Goal: Navigation & Orientation: Find specific page/section

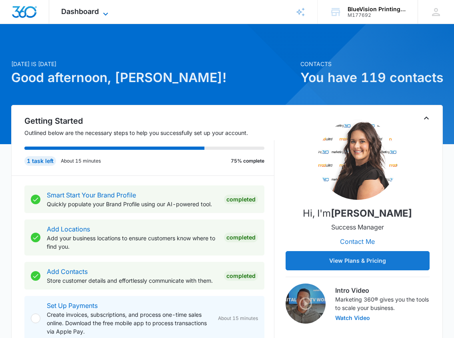
click at [105, 8] on div "Dashboard Apps Reputation Websites Forms CRM Email Social Shop Payments POS Con…" at bounding box center [85, 12] width 73 height 24
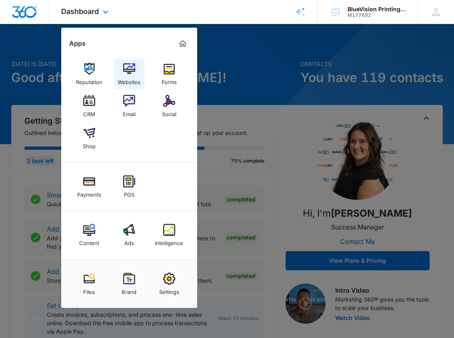
click at [127, 66] on img at bounding box center [129, 69] width 12 height 12
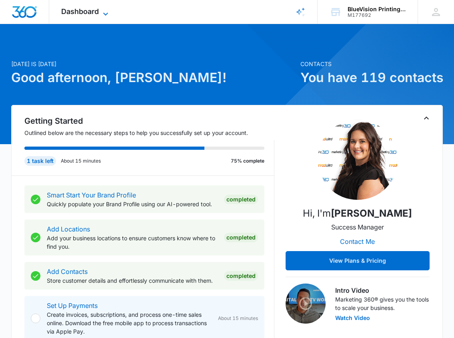
click at [104, 11] on icon at bounding box center [106, 14] width 10 height 10
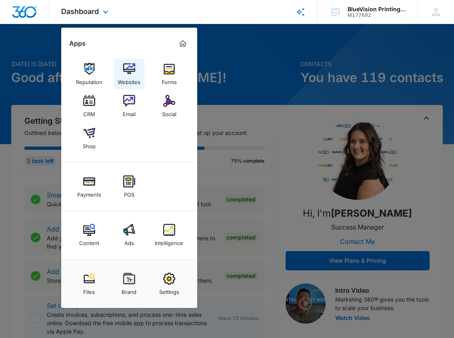
click at [132, 73] on img at bounding box center [129, 69] width 12 height 12
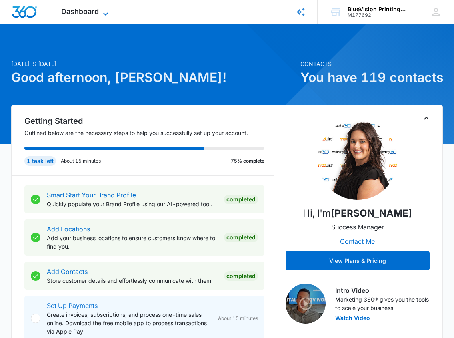
click at [105, 11] on icon at bounding box center [106, 14] width 10 height 10
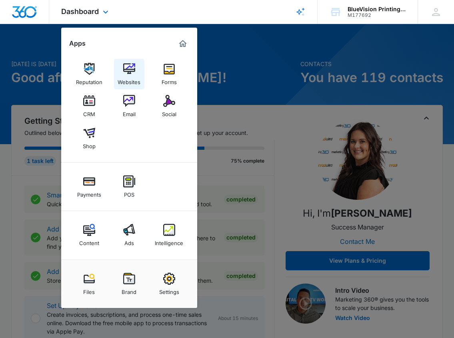
click at [127, 72] on img at bounding box center [129, 69] width 12 height 12
